Goal: Information Seeking & Learning: Learn about a topic

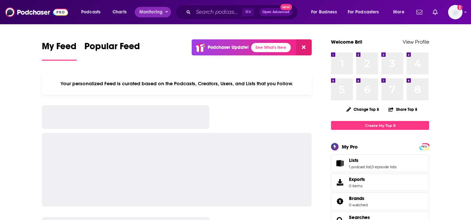
click at [145, 8] on span "Monitoring" at bounding box center [150, 12] width 23 height 9
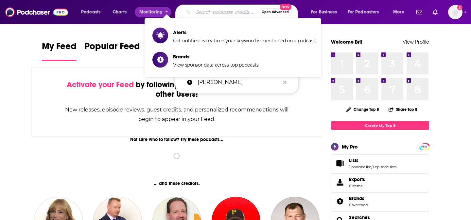
click at [220, 13] on input "Search podcasts, credits, & more..." at bounding box center [225, 12] width 65 height 10
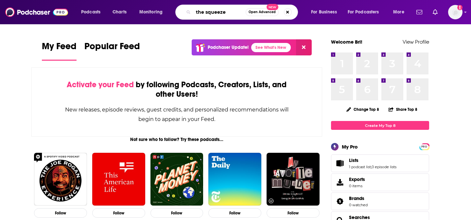
type input "the squeeze"
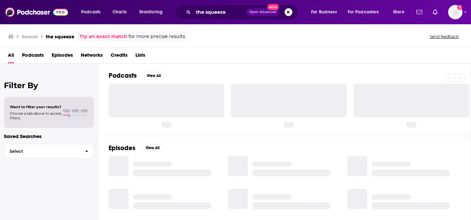
click at [118, 76] on h2 "Podcasts" at bounding box center [123, 75] width 28 height 8
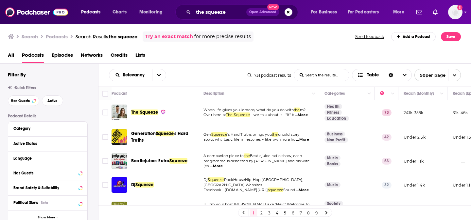
click at [150, 110] on span "The Squeeze" at bounding box center [144, 112] width 27 height 6
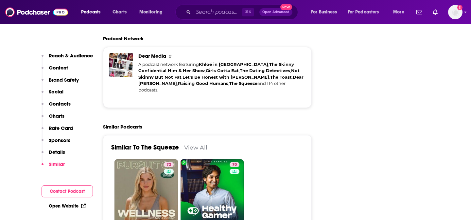
scroll to position [1425, 0]
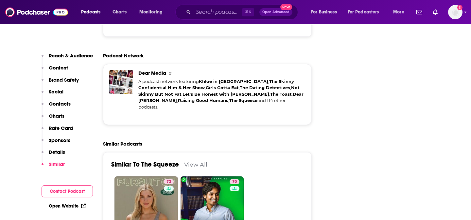
click at [191, 161] on link "View All" at bounding box center [195, 164] width 23 height 7
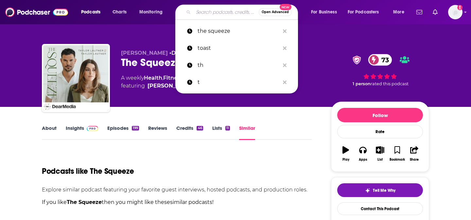
click at [211, 16] on input "Search podcasts, credits, & more..." at bounding box center [225, 12] width 65 height 10
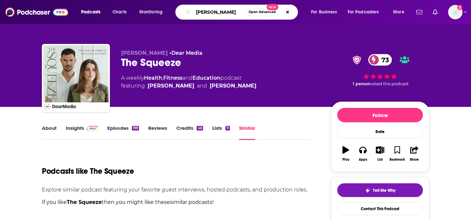
type input "[PERSON_NAME]"
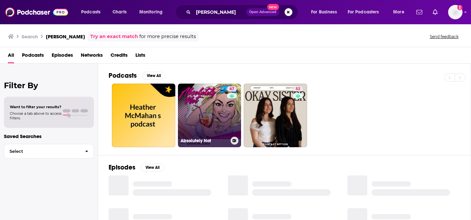
click at [211, 120] on link "67 Absolutely Not" at bounding box center [209, 114] width 63 height 63
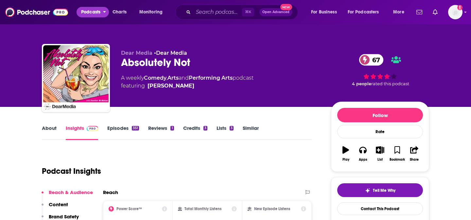
click at [95, 11] on span "Podcasts" at bounding box center [90, 12] width 19 height 9
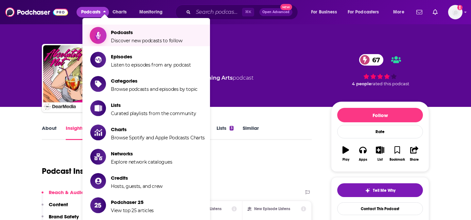
click at [103, 37] on span "Show item sub-menu" at bounding box center [98, 35] width 50 height 50
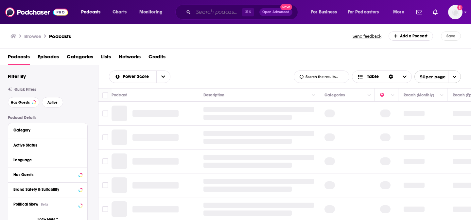
click at [218, 16] on input "Search podcasts, credits, & more..." at bounding box center [217, 12] width 49 height 10
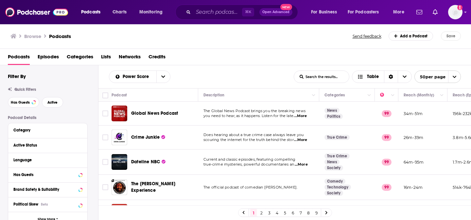
click at [125, 35] on div "Browse Podcasts" at bounding box center [181, 35] width 343 height 9
click at [39, 128] on div "Category" at bounding box center [43, 130] width 61 height 5
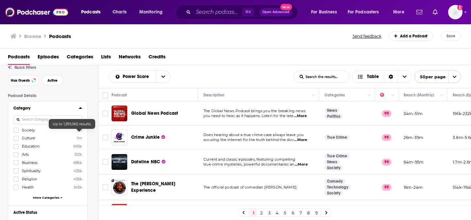
scroll to position [27, 0]
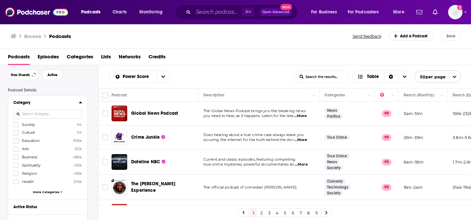
click at [39, 190] on span "More Categories" at bounding box center [46, 192] width 27 height 4
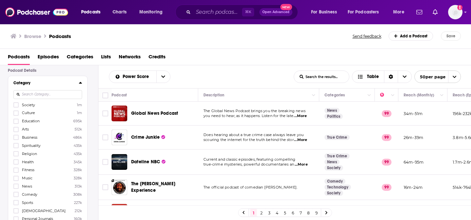
scroll to position [48, 0]
click at [25, 169] on span "Fitness" at bounding box center [28, 169] width 12 height 5
click at [16, 171] on input "multiSelectOption-fitness-8" at bounding box center [16, 171] width 0 height 0
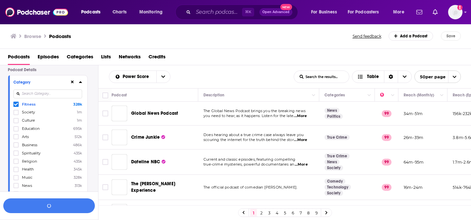
scroll to position [64, 0]
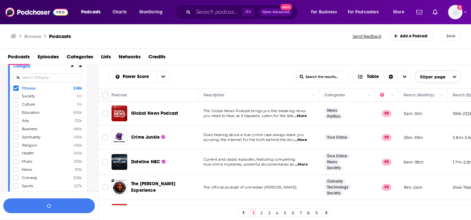
click at [22, 97] on span "Society" at bounding box center [28, 96] width 13 height 5
click at [16, 98] on input "multiSelectOption-society-1" at bounding box center [16, 98] width 0 height 0
click at [23, 105] on span "Culture" at bounding box center [28, 104] width 13 height 5
click at [16, 106] on input "multiSelectOption-culture-2" at bounding box center [16, 106] width 0 height 0
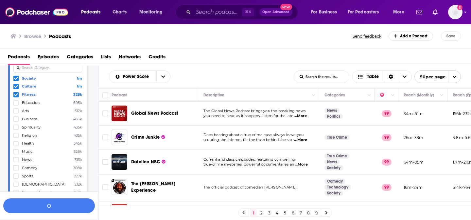
scroll to position [75, 0]
click at [28, 149] on span "Music" at bounding box center [27, 150] width 10 height 5
click at [16, 153] on input "multiSelectOption-music-9" at bounding box center [16, 153] width 0 height 0
click at [33, 202] on button "View 10k+ Results" at bounding box center [49, 205] width 92 height 15
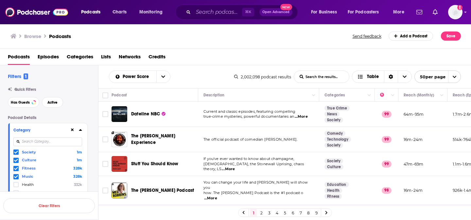
click at [79, 130] on icon at bounding box center [80, 129] width 3 height 5
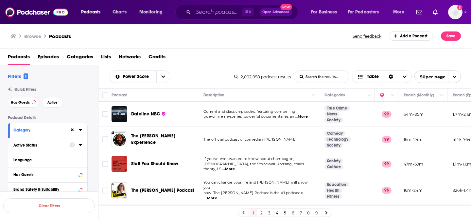
click at [39, 149] on button "Active Status" at bounding box center [41, 145] width 56 height 8
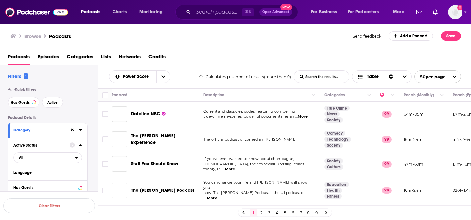
drag, startPoint x: 38, startPoint y: 143, endPoint x: 41, endPoint y: 140, distance: 3.5
click at [41, 140] on div "Active Status All" at bounding box center [47, 151] width 79 height 27
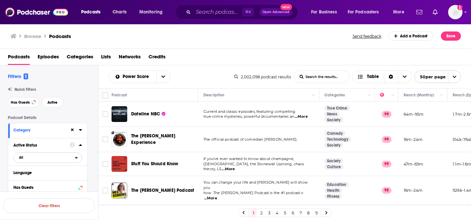
click at [36, 158] on span "All" at bounding box center [44, 157] width 61 height 9
click at [27, 181] on span "Active" at bounding box center [33, 179] width 33 height 4
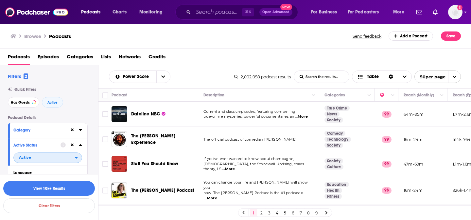
scroll to position [2, 0]
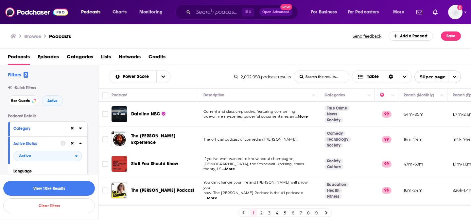
click at [80, 143] on icon at bounding box center [80, 143] width 3 height 2
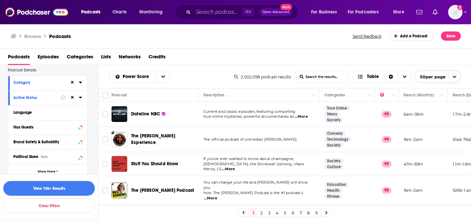
scroll to position [53, 0]
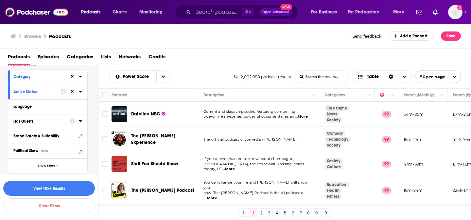
click at [54, 118] on button "Has Guests" at bounding box center [41, 121] width 56 height 8
click at [27, 133] on span "All" at bounding box center [44, 133] width 61 height 9
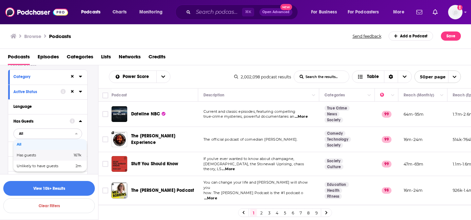
click at [23, 158] on div "Has guests 167k" at bounding box center [49, 155] width 73 height 11
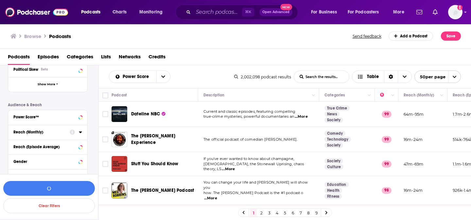
scroll to position [149, 0]
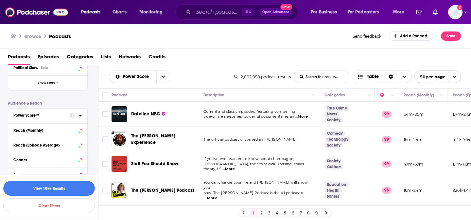
click at [33, 117] on div "Power Score™" at bounding box center [39, 115] width 52 height 5
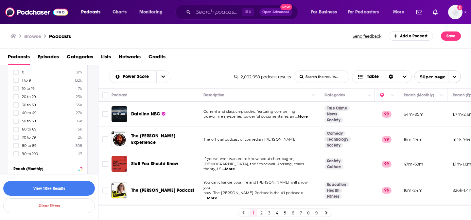
scroll to position [204, 0]
click at [31, 134] on span "70 to 79" at bounding box center [29, 135] width 14 height 5
click at [16, 137] on input "multiSelectOption-70-8" at bounding box center [16, 137] width 0 height 0
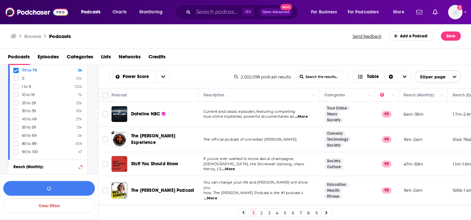
click at [25, 142] on span "80 to 89" at bounding box center [29, 143] width 15 height 5
click at [16, 145] on input "multiSelectOption-80-9" at bounding box center [16, 145] width 0 height 0
click at [25, 150] on span "90 to 100" at bounding box center [30, 151] width 16 height 5
click at [16, 153] on input "multiSelectOption-90-10" at bounding box center [16, 153] width 0 height 0
click at [27, 152] on span "60 to 69" at bounding box center [29, 151] width 15 height 5
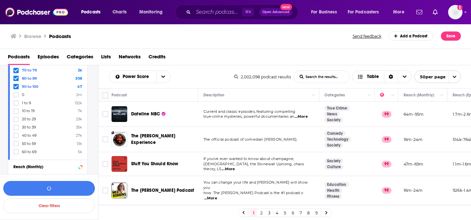
click at [16, 153] on input "multiSelectOption-60-10" at bounding box center [16, 153] width 0 height 0
click at [38, 191] on button "View 632 Results" at bounding box center [49, 188] width 92 height 15
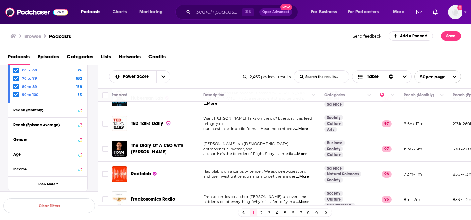
scroll to position [71, 0]
